Goal: Task Accomplishment & Management: Manage account settings

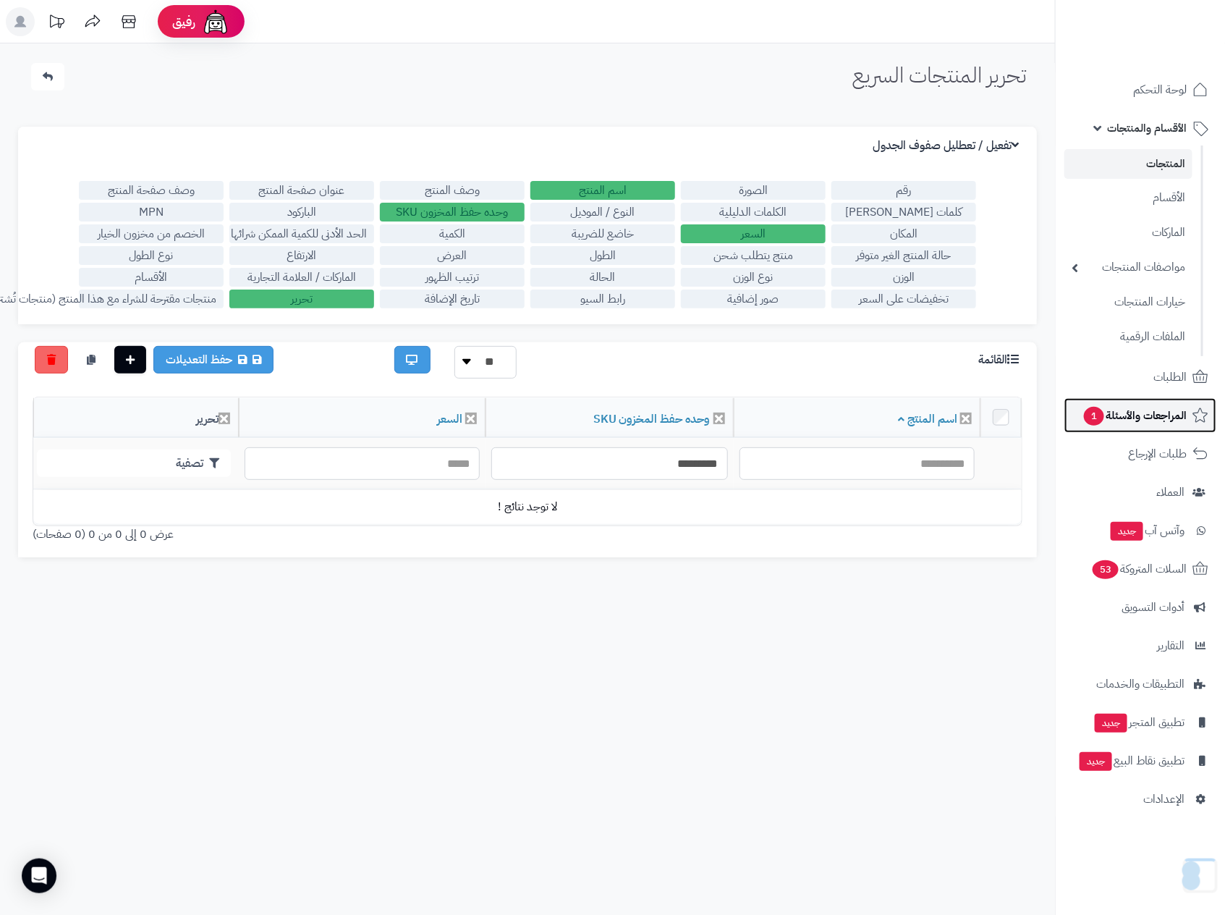
drag, startPoint x: 0, startPoint y: 0, endPoint x: 1128, endPoint y: 400, distance: 1196.5
click at [1128, 400] on link "المراجعات والأسئلة 1" at bounding box center [1141, 415] width 152 height 35
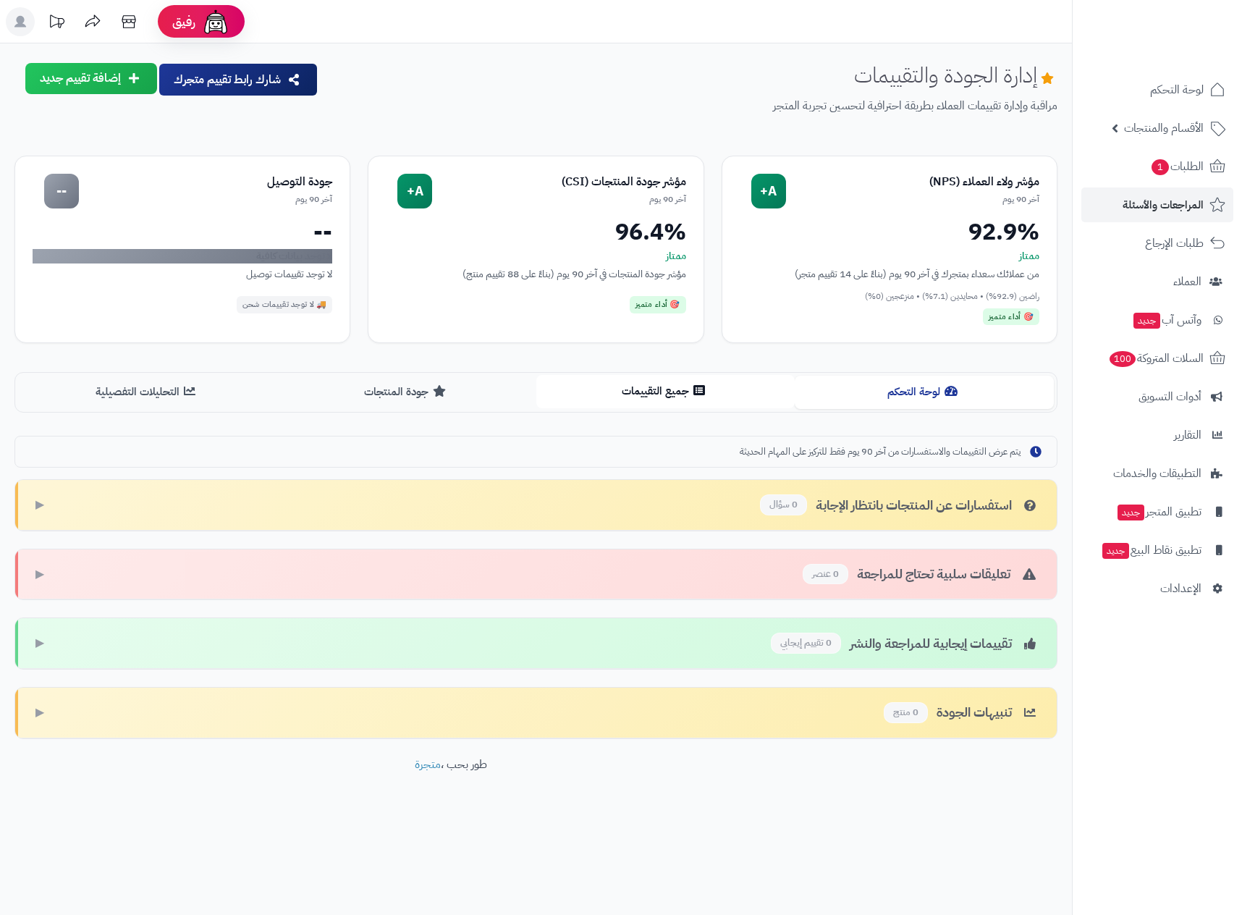
click at [646, 396] on button "جميع التقييمات" at bounding box center [665, 391] width 259 height 33
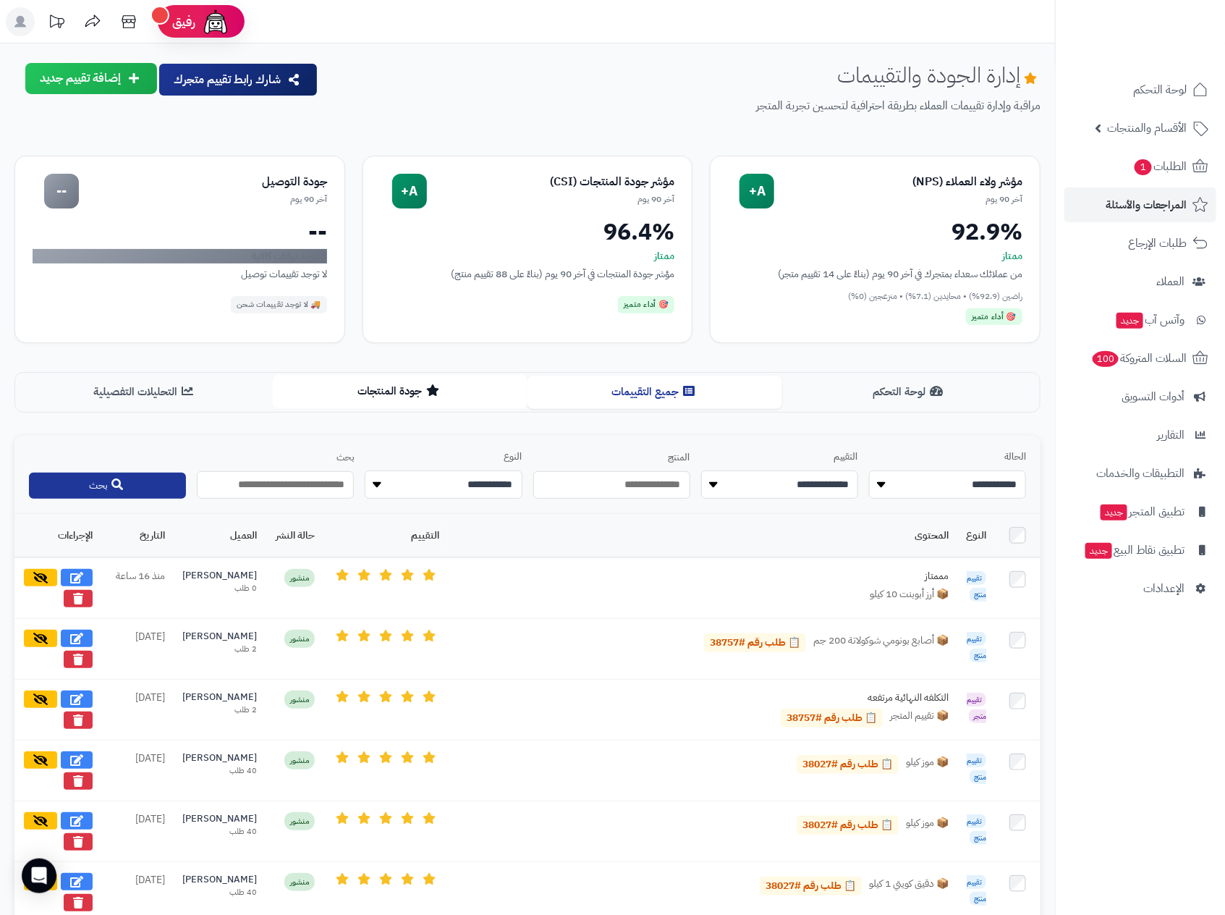
click at [381, 386] on button "جودة المنتجات" at bounding box center [400, 391] width 255 height 33
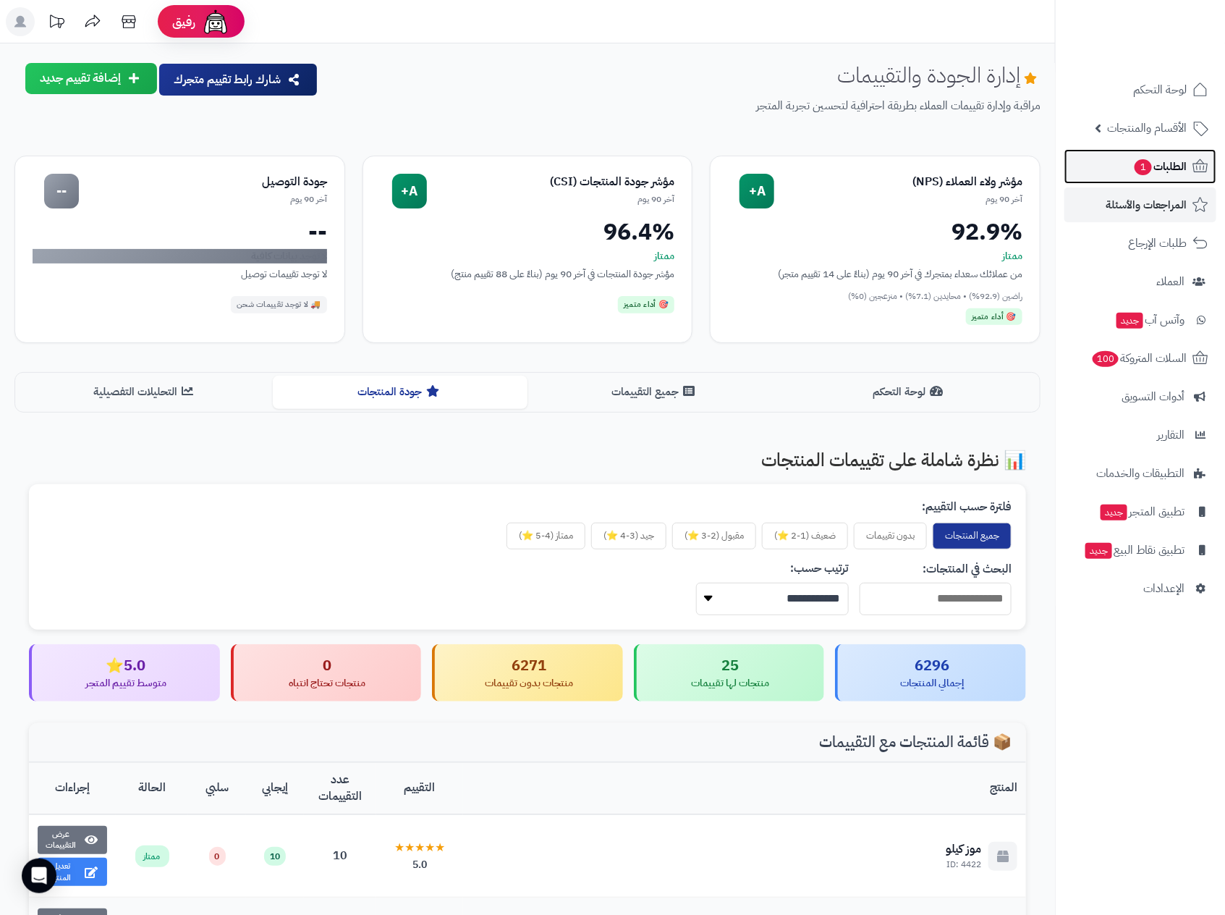
click at [1168, 174] on span "الطلبات 1" at bounding box center [1160, 166] width 54 height 20
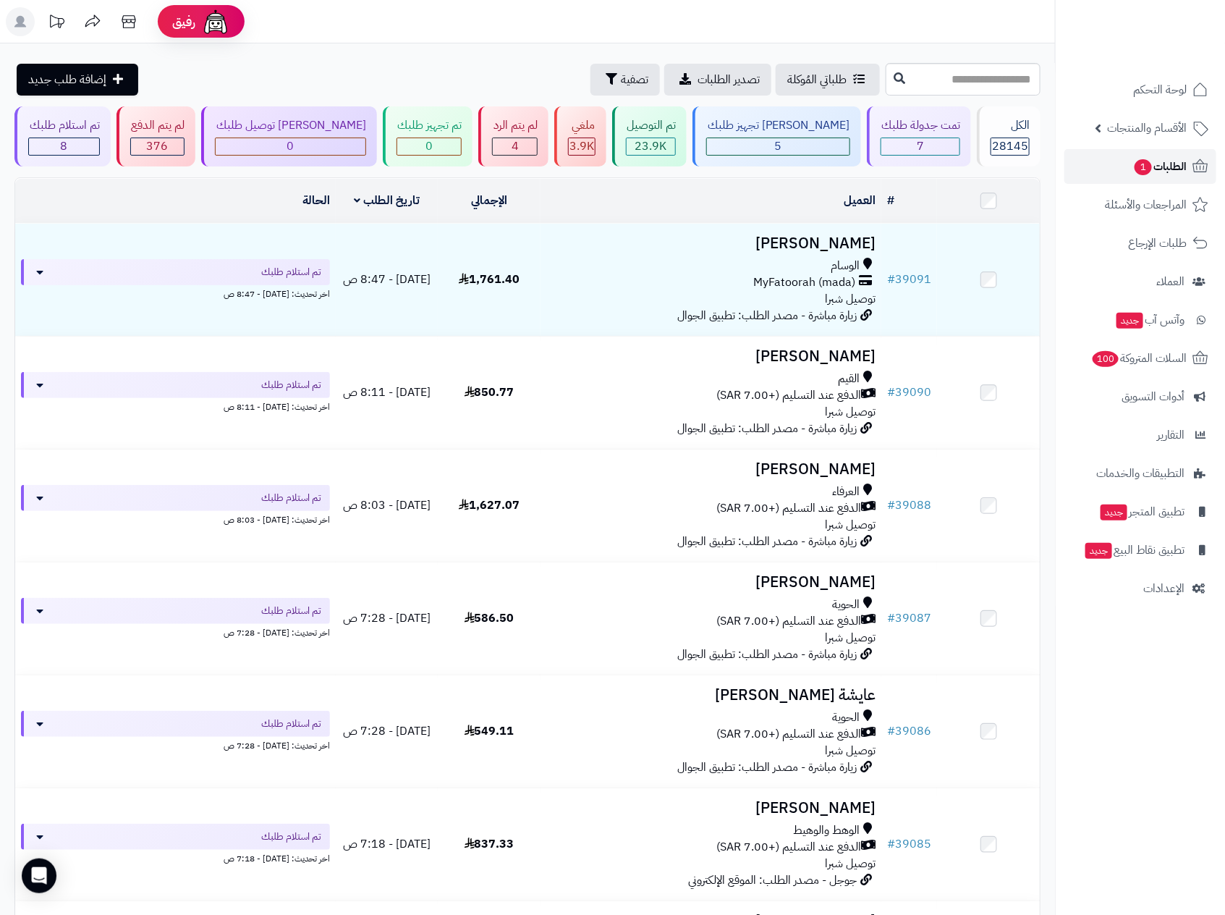
click at [1164, 161] on span "الطلبات 1" at bounding box center [1160, 166] width 54 height 20
